Goal: Information Seeking & Learning: Obtain resource

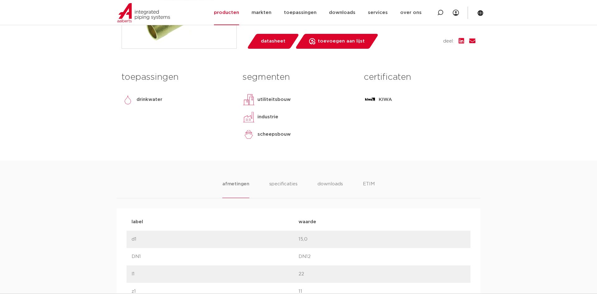
scroll to position [317, 0]
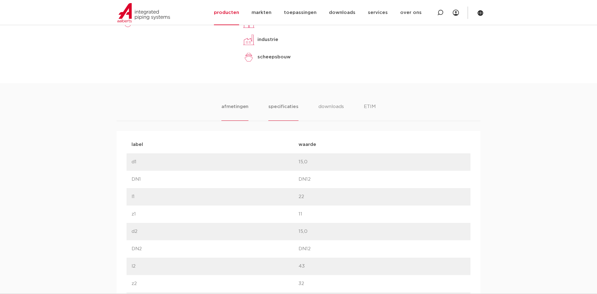
click at [285, 108] on li "specificaties" at bounding box center [283, 112] width 30 height 18
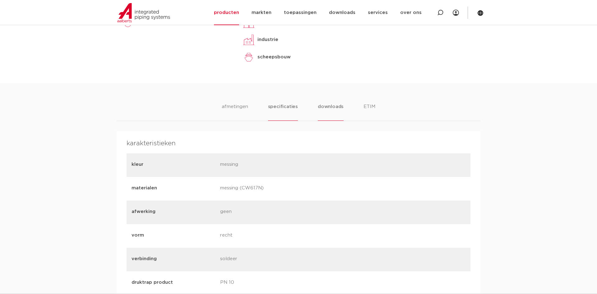
click at [322, 107] on li "downloads" at bounding box center [331, 112] width 26 height 18
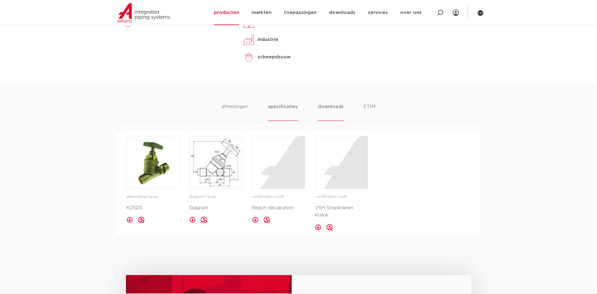
click at [288, 104] on li "specificaties" at bounding box center [283, 112] width 30 height 18
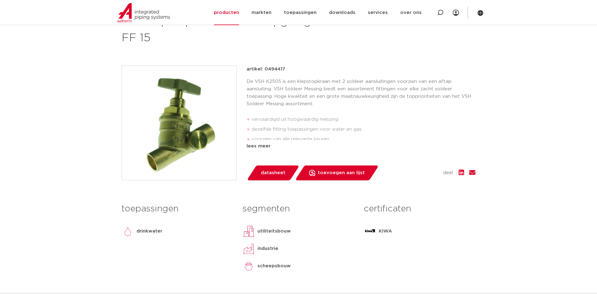
scroll to position [106, 0]
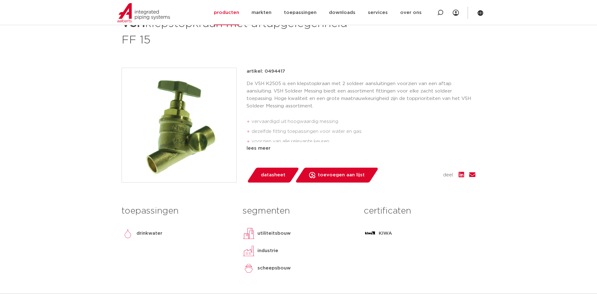
click at [271, 177] on span "datasheet" at bounding box center [273, 175] width 25 height 10
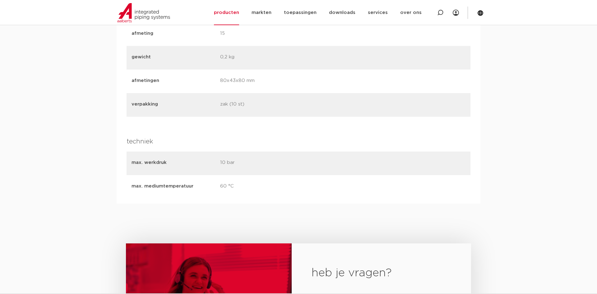
scroll to position [1215, 0]
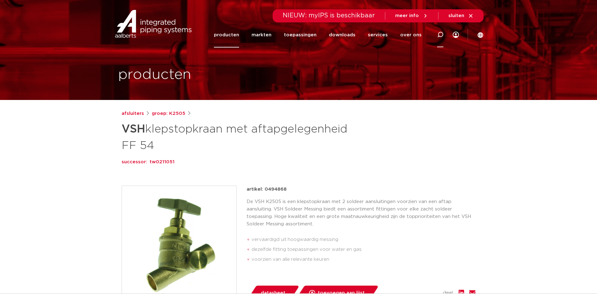
click at [440, 34] on icon at bounding box center [440, 35] width 6 height 6
type input "stopkraan"
click button "Zoeken" at bounding box center [0, 0] width 0 height 0
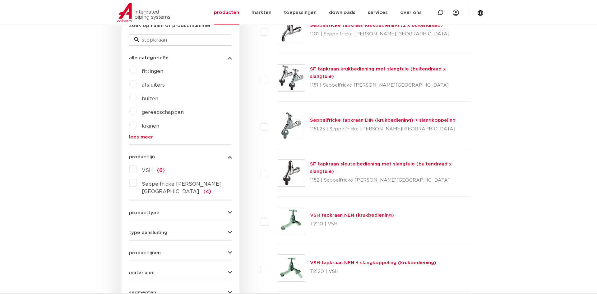
scroll to position [192, 0]
click at [137, 168] on label "VSH (6)" at bounding box center [151, 169] width 28 height 10
click at [0, 0] on input "VSH (6)" at bounding box center [0, 0] width 0 height 0
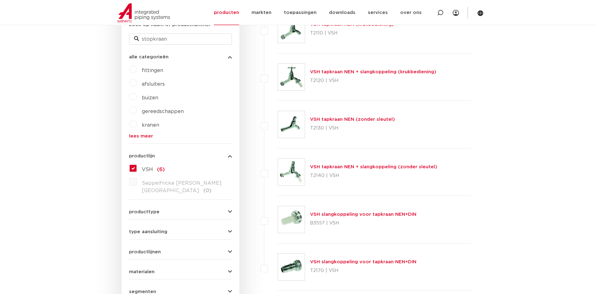
scroll to position [192, 0]
click at [137, 84] on label "afsluiters" at bounding box center [151, 83] width 28 height 10
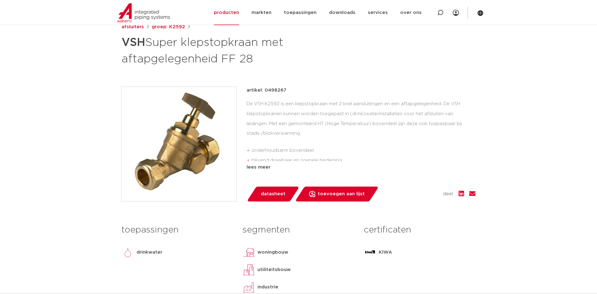
scroll to position [106, 0]
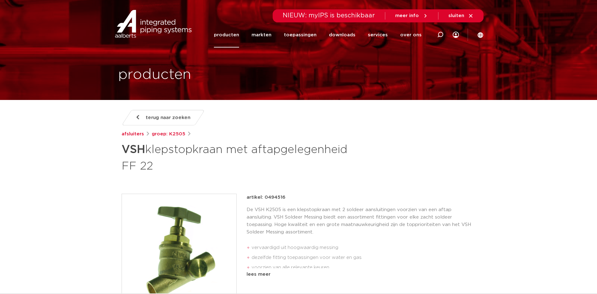
scroll to position [159, 0]
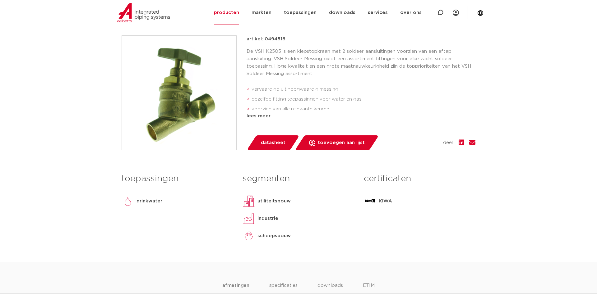
click at [268, 144] on span "datasheet" at bounding box center [273, 143] width 25 height 10
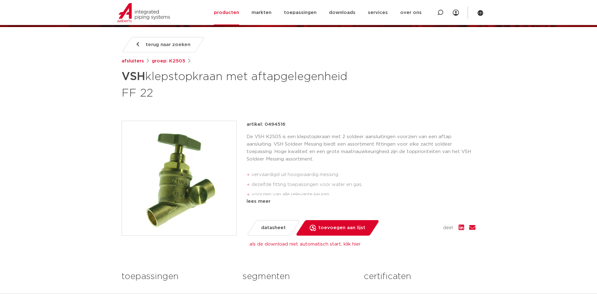
scroll to position [53, 0]
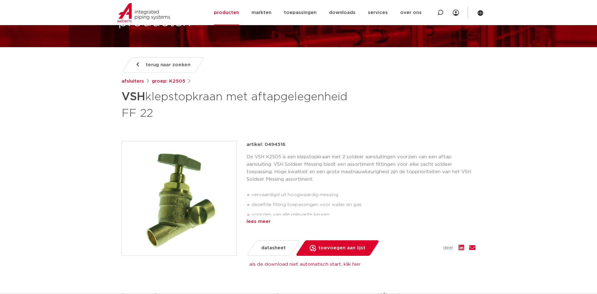
click at [259, 220] on div "lees meer" at bounding box center [361, 221] width 229 height 7
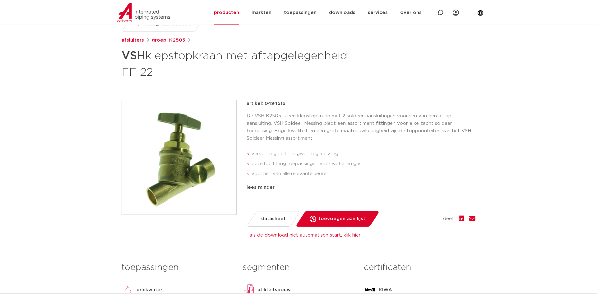
scroll to position [0, 0]
